Goal: Task Accomplishment & Management: Manage account settings

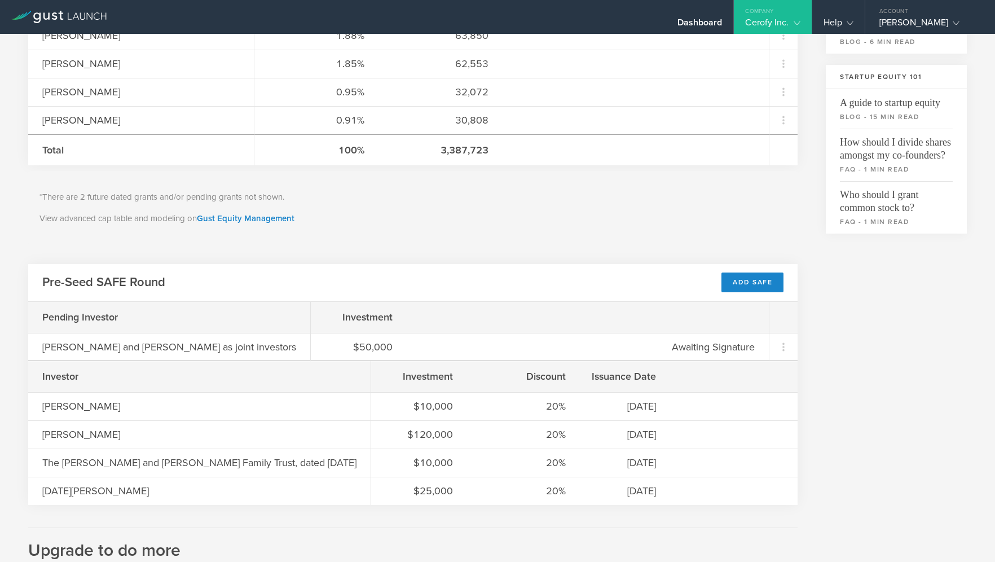
scroll to position [340, 0]
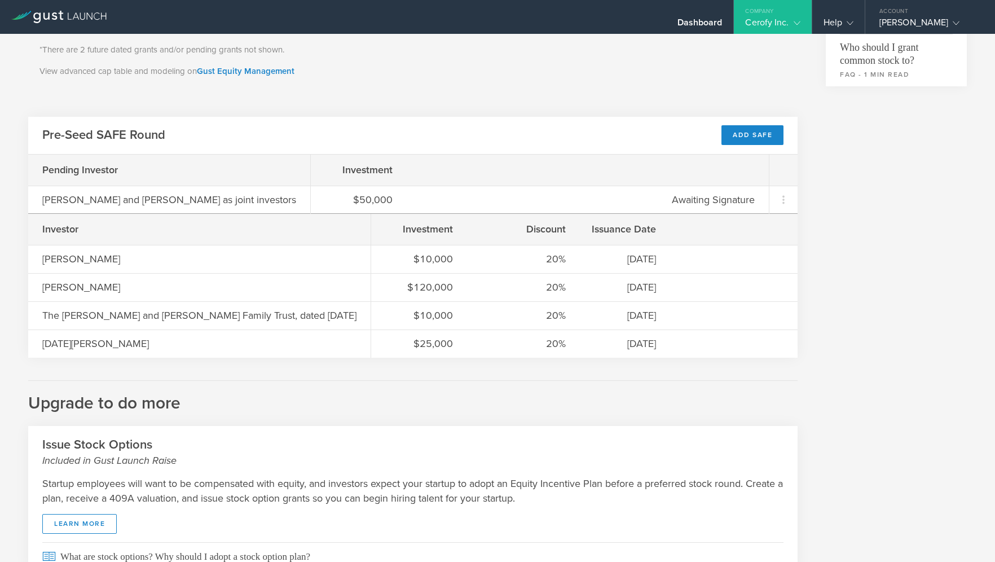
scroll to position [489, 0]
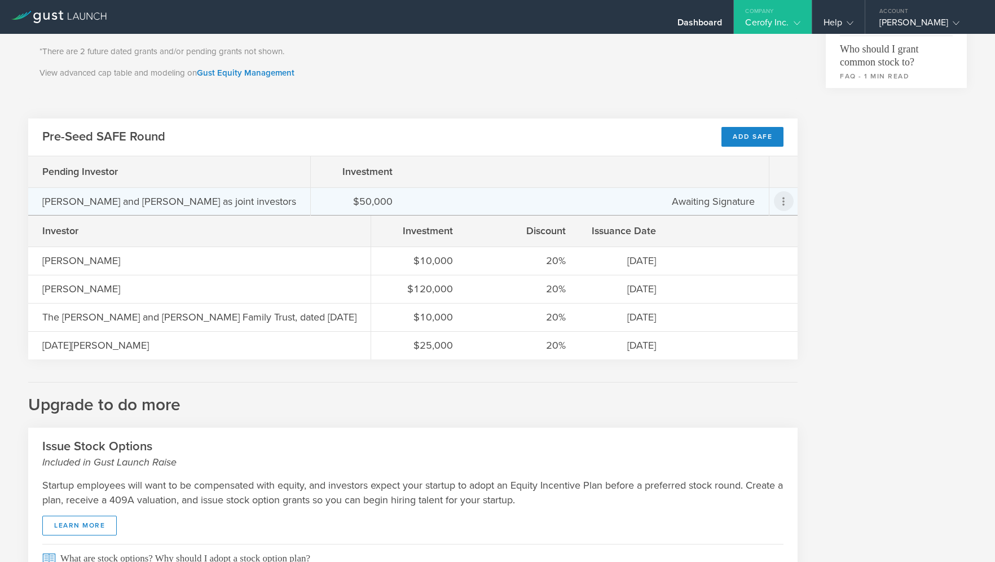
click at [785, 201] on icon at bounding box center [783, 202] width 14 height 14
click at [766, 254] on div "Cancel this SAFE" at bounding box center [756, 252] width 69 height 13
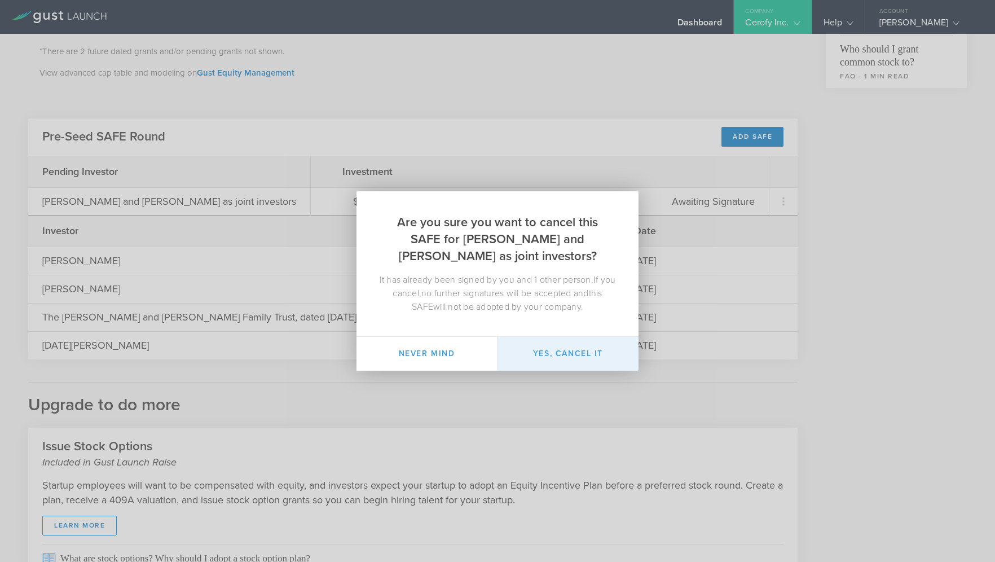
click at [572, 352] on button "Yes, cancel it" at bounding box center [567, 354] width 141 height 34
